Goal: Transaction & Acquisition: Purchase product/service

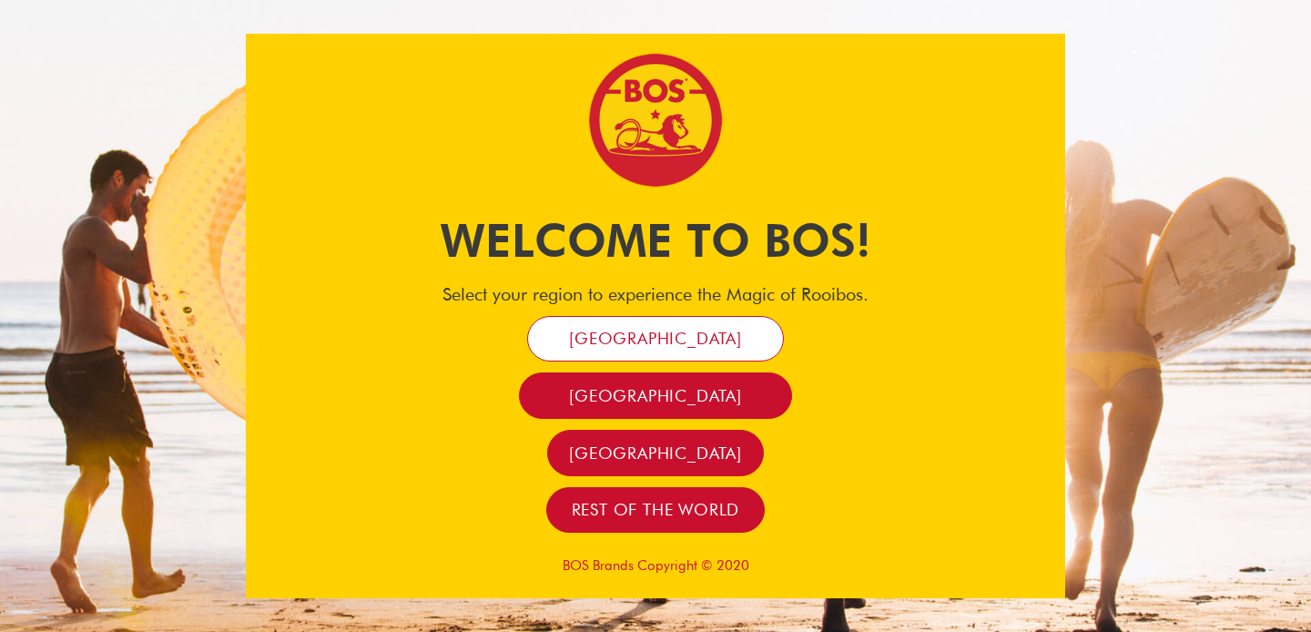
click at [663, 348] on span "[GEOGRAPHIC_DATA]" at bounding box center [655, 338] width 173 height 21
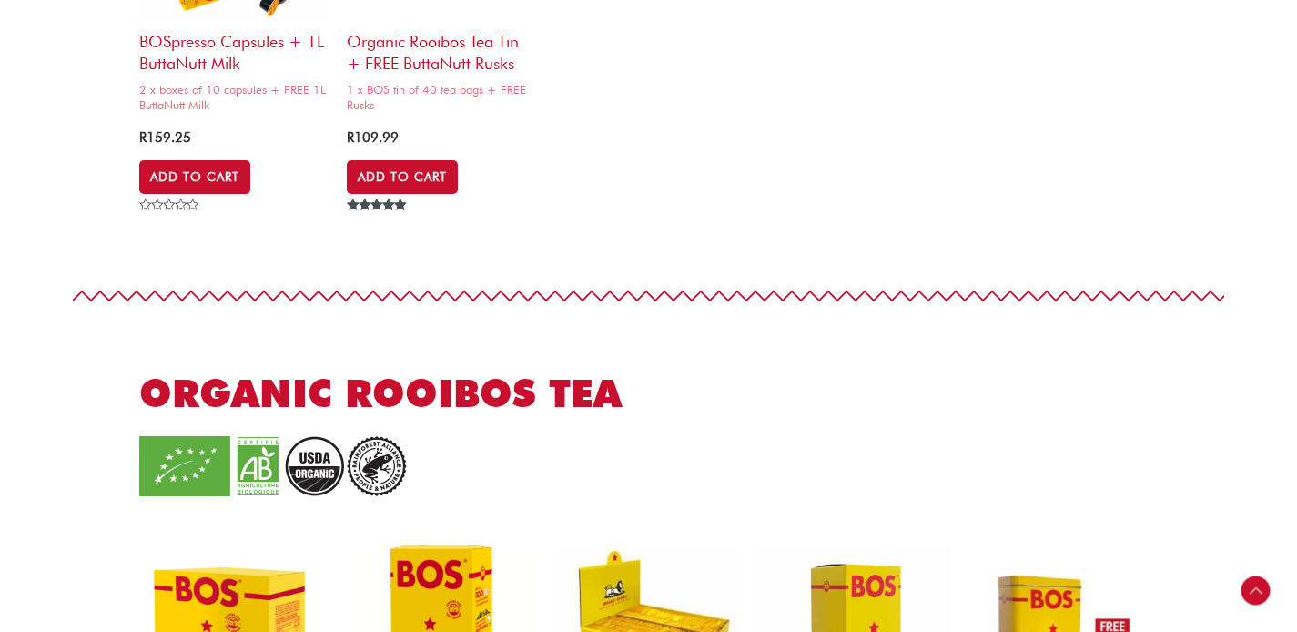
scroll to position [880, 0]
